Goal: Go to known website: Go to known website

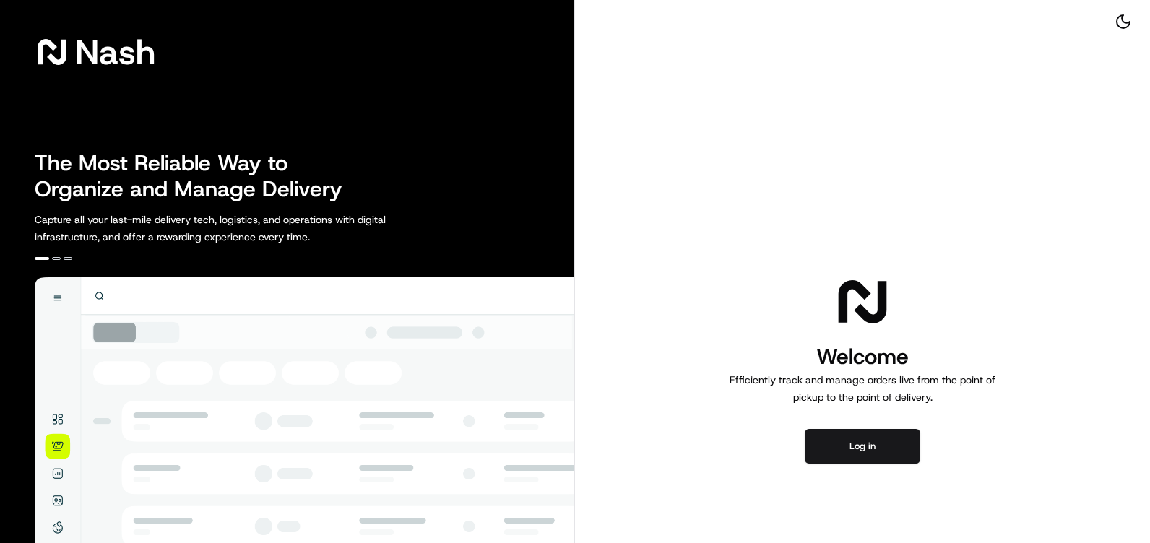
click at [875, 448] on button "Log in" at bounding box center [863, 446] width 116 height 35
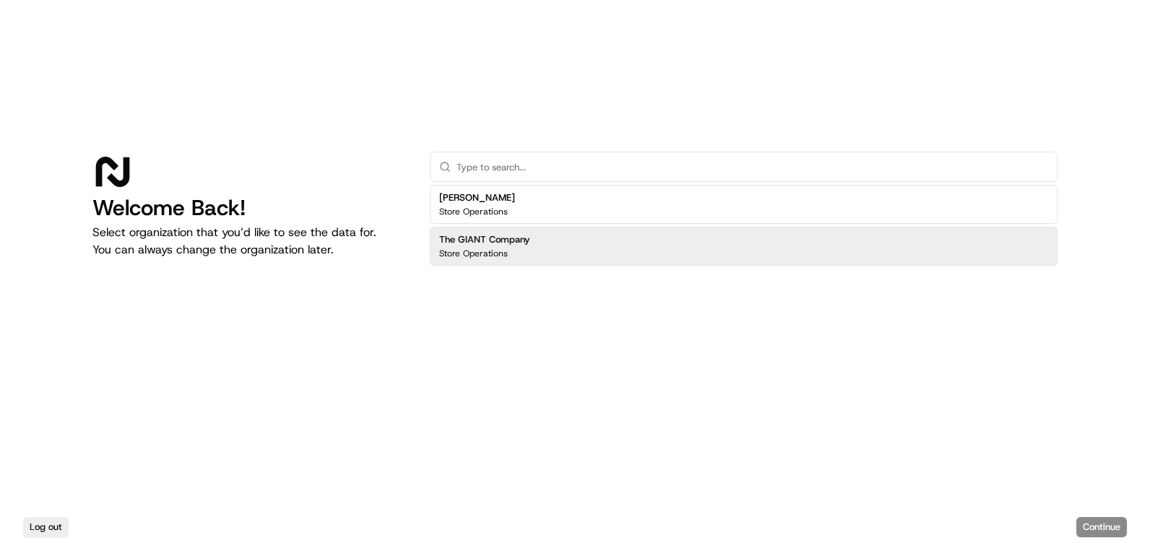
click at [589, 254] on div "The GIANT Company Store Operations" at bounding box center [744, 246] width 628 height 39
click at [1097, 522] on button "Continue" at bounding box center [1102, 527] width 51 height 20
